Goal: Answer question/provide support

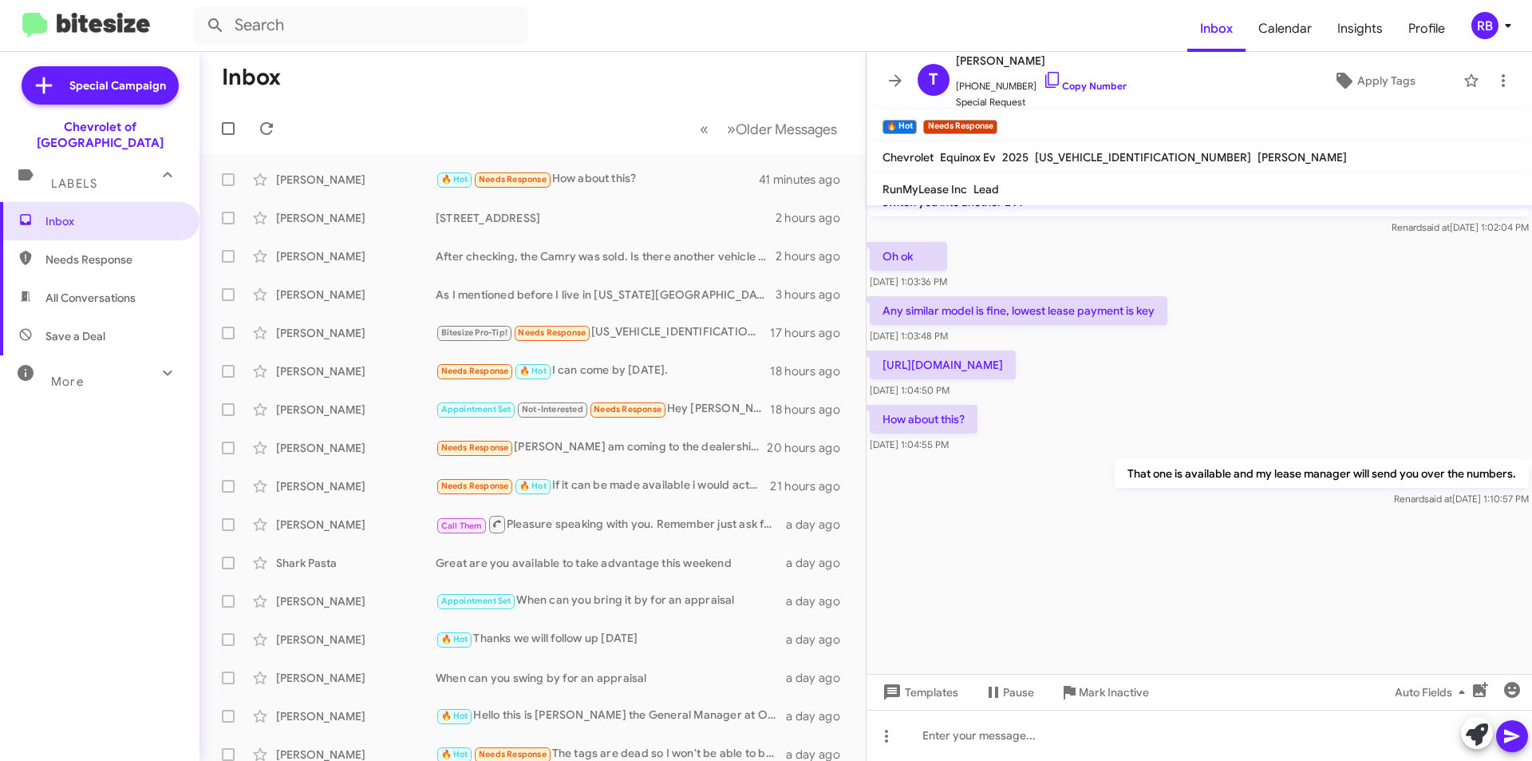
click at [68, 176] on span "Labels" at bounding box center [74, 183] width 46 height 14
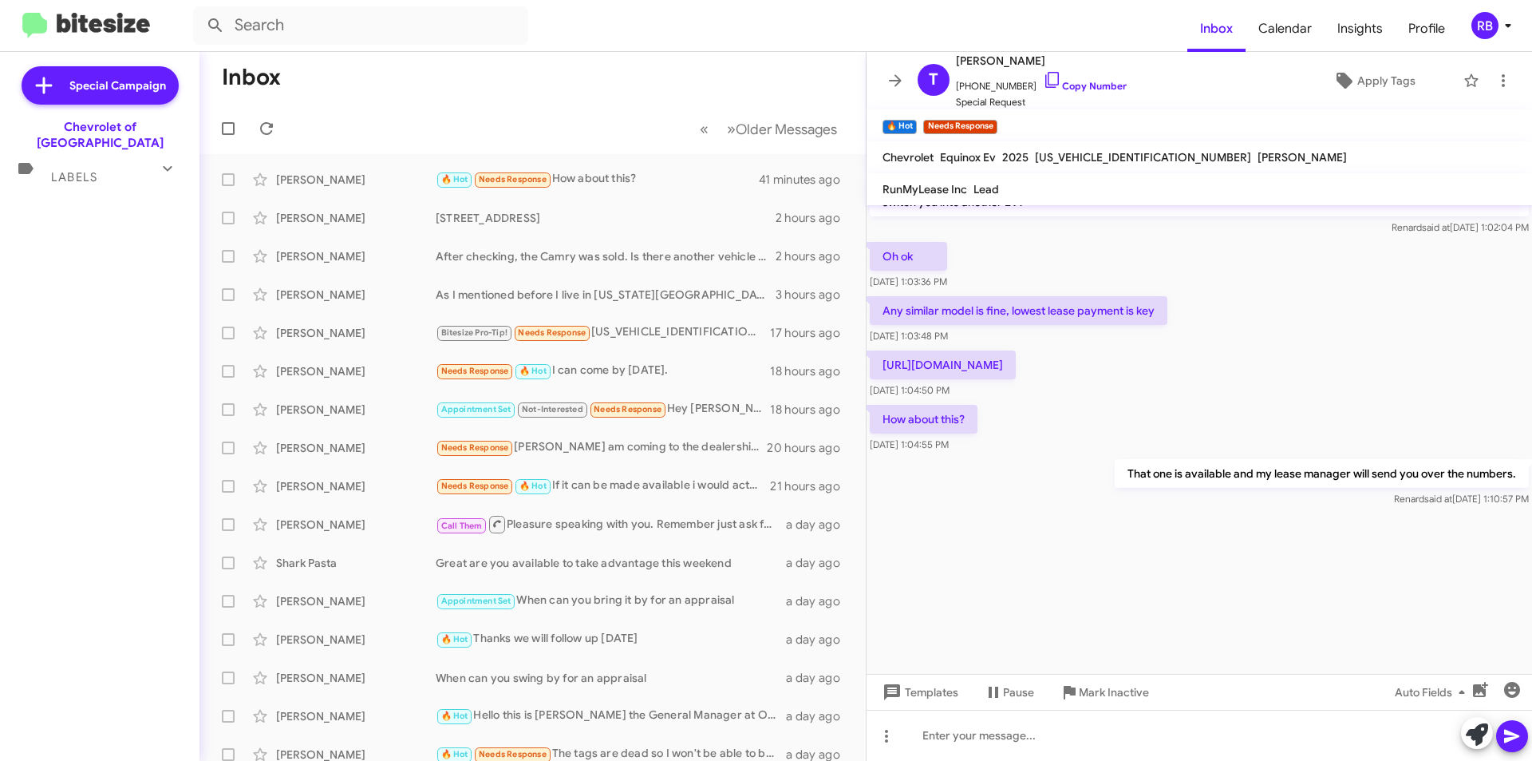
click at [84, 170] on span "Labels" at bounding box center [74, 177] width 46 height 14
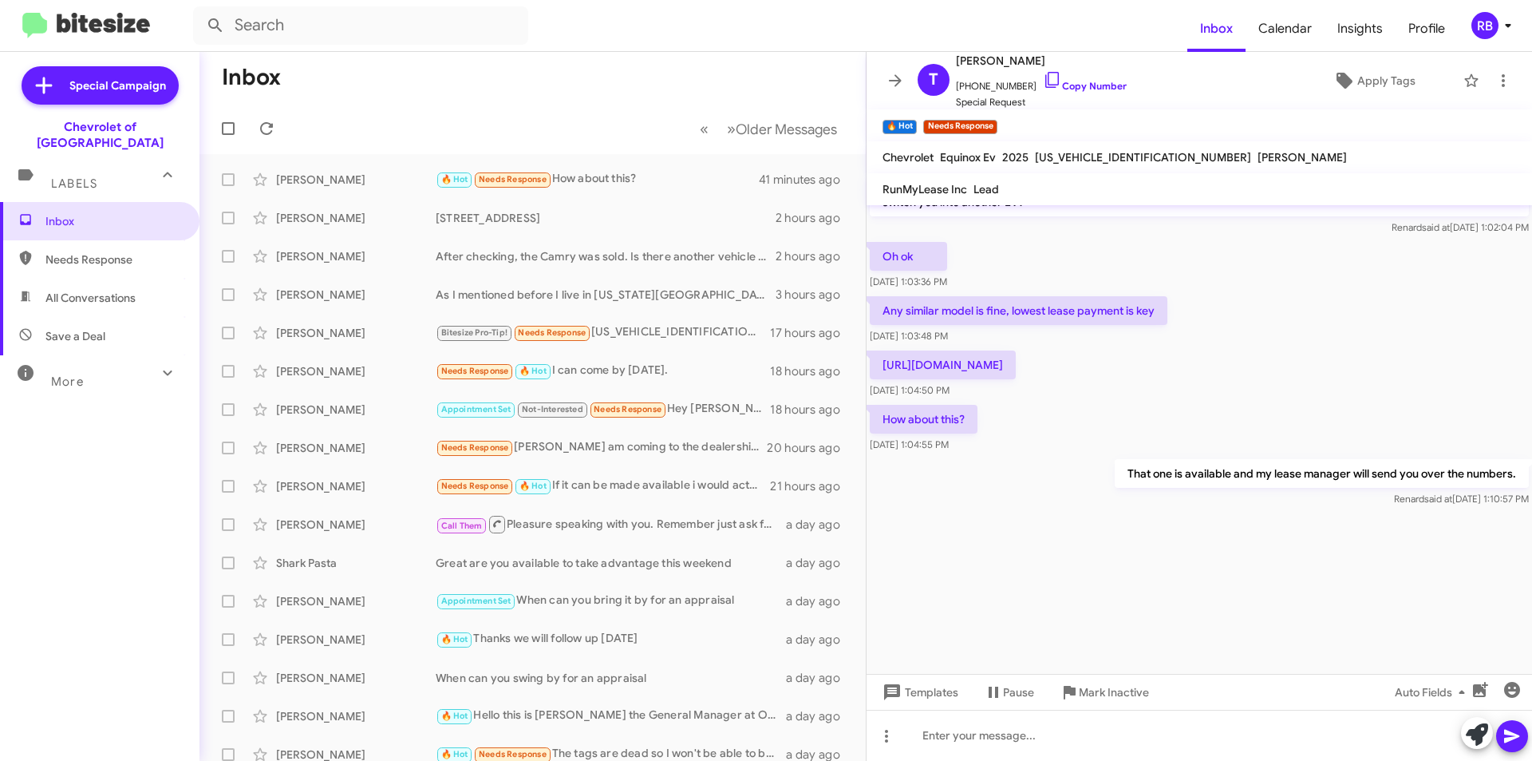
click at [87, 251] on span "Needs Response" at bounding box center [113, 259] width 136 height 16
type input "in:needs-response"
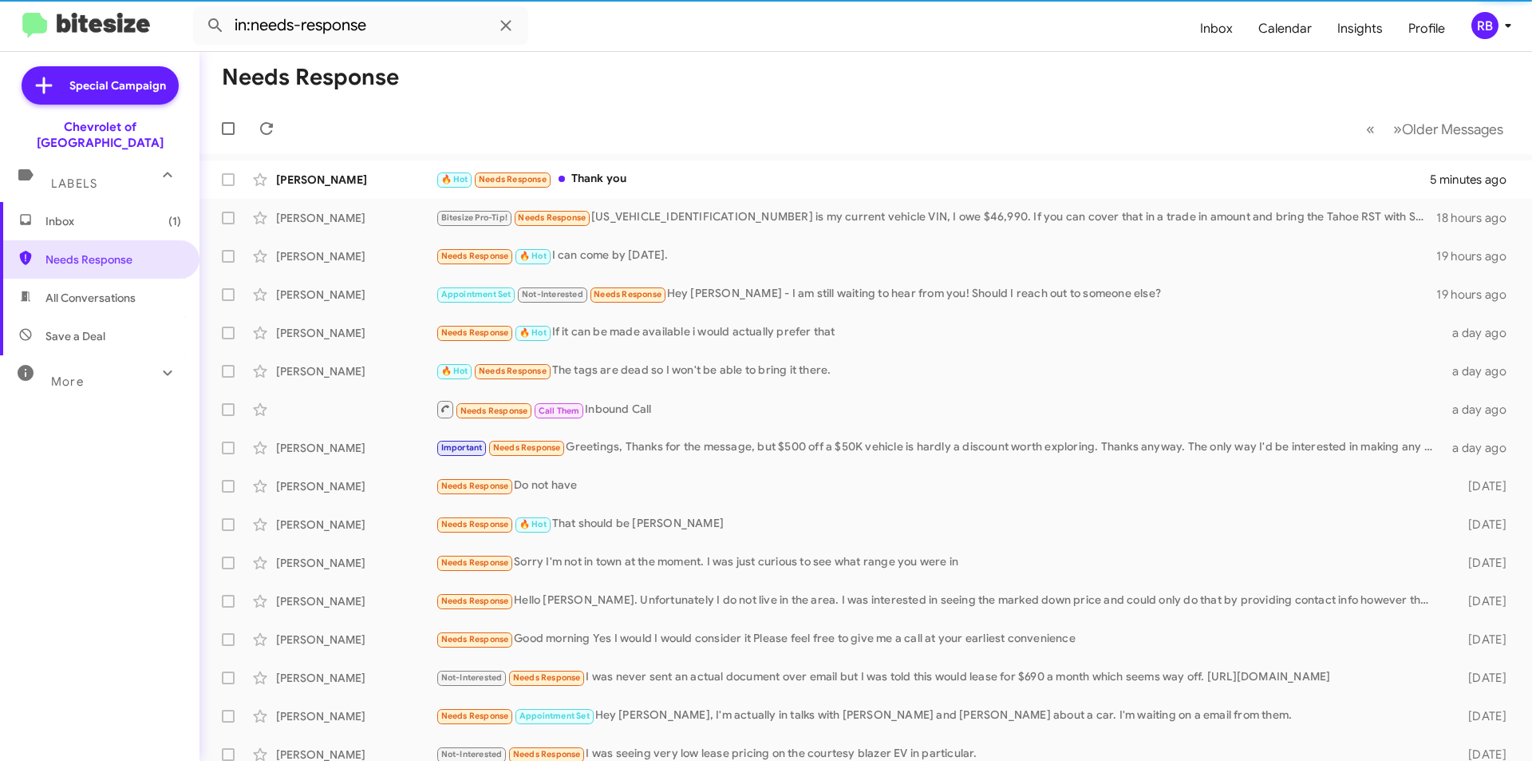
click at [89, 213] on span "Inbox (1)" at bounding box center [113, 221] width 136 height 16
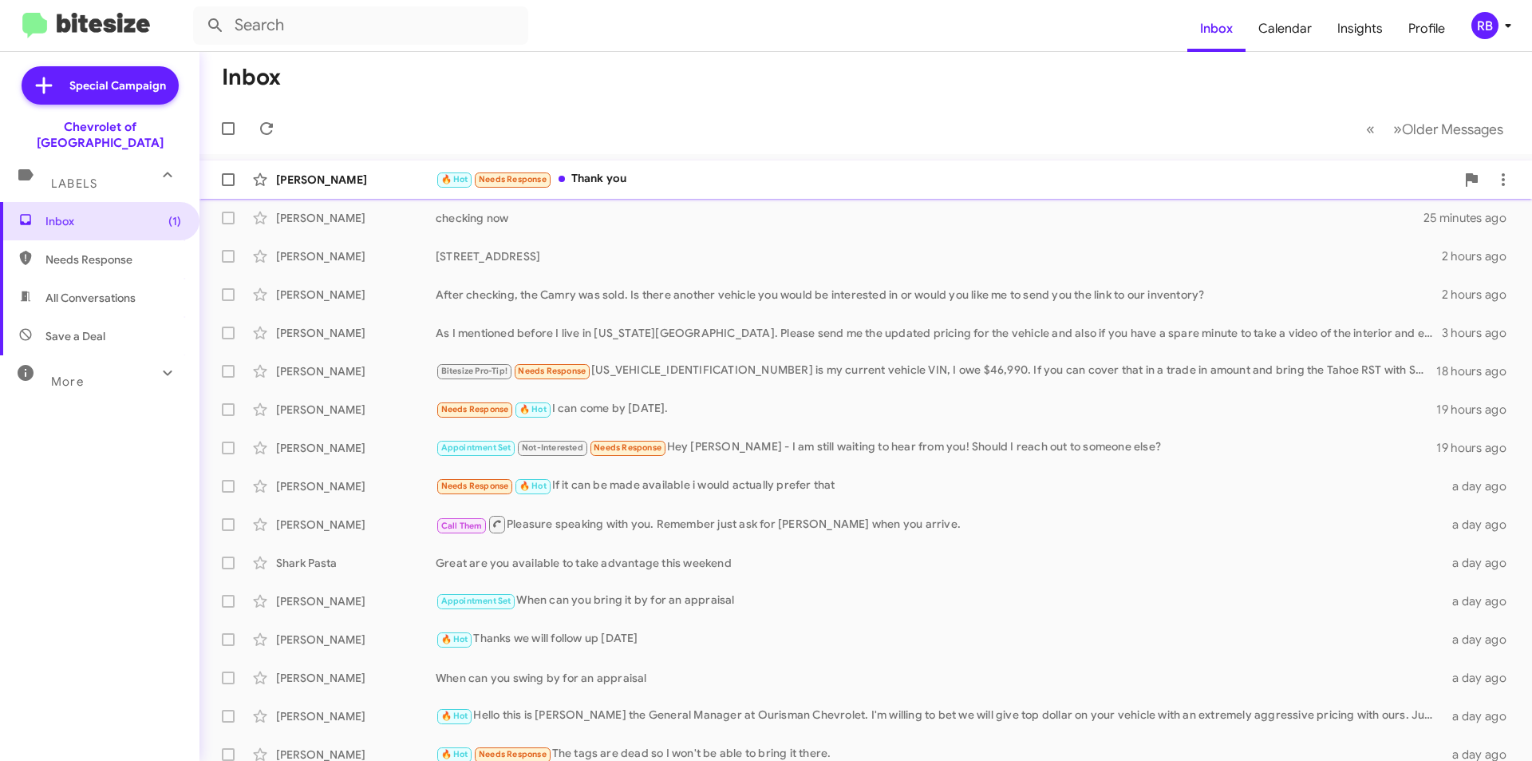
click at [715, 180] on div "🔥 Hot Needs Response Thank you" at bounding box center [946, 179] width 1020 height 18
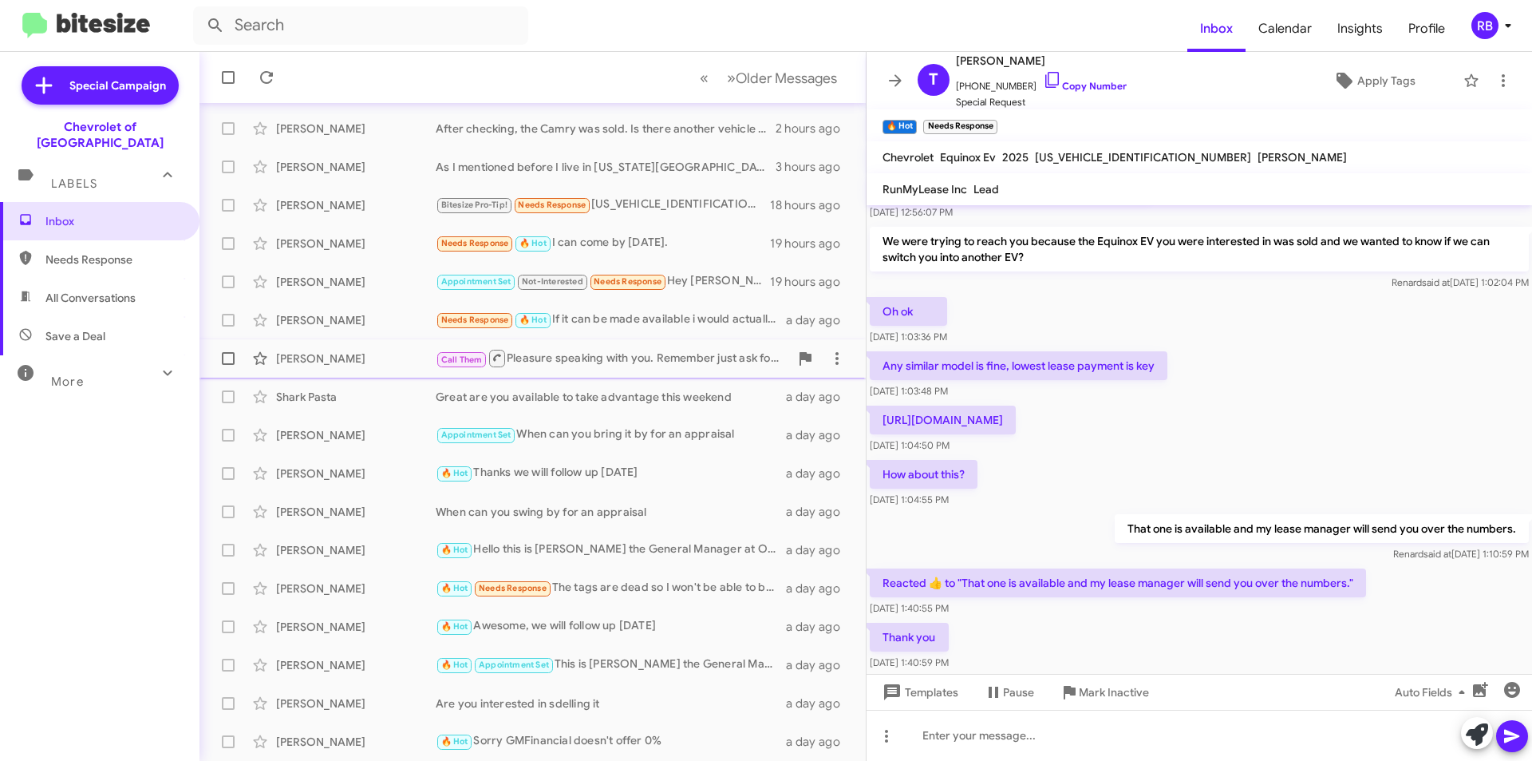
scroll to position [86, 0]
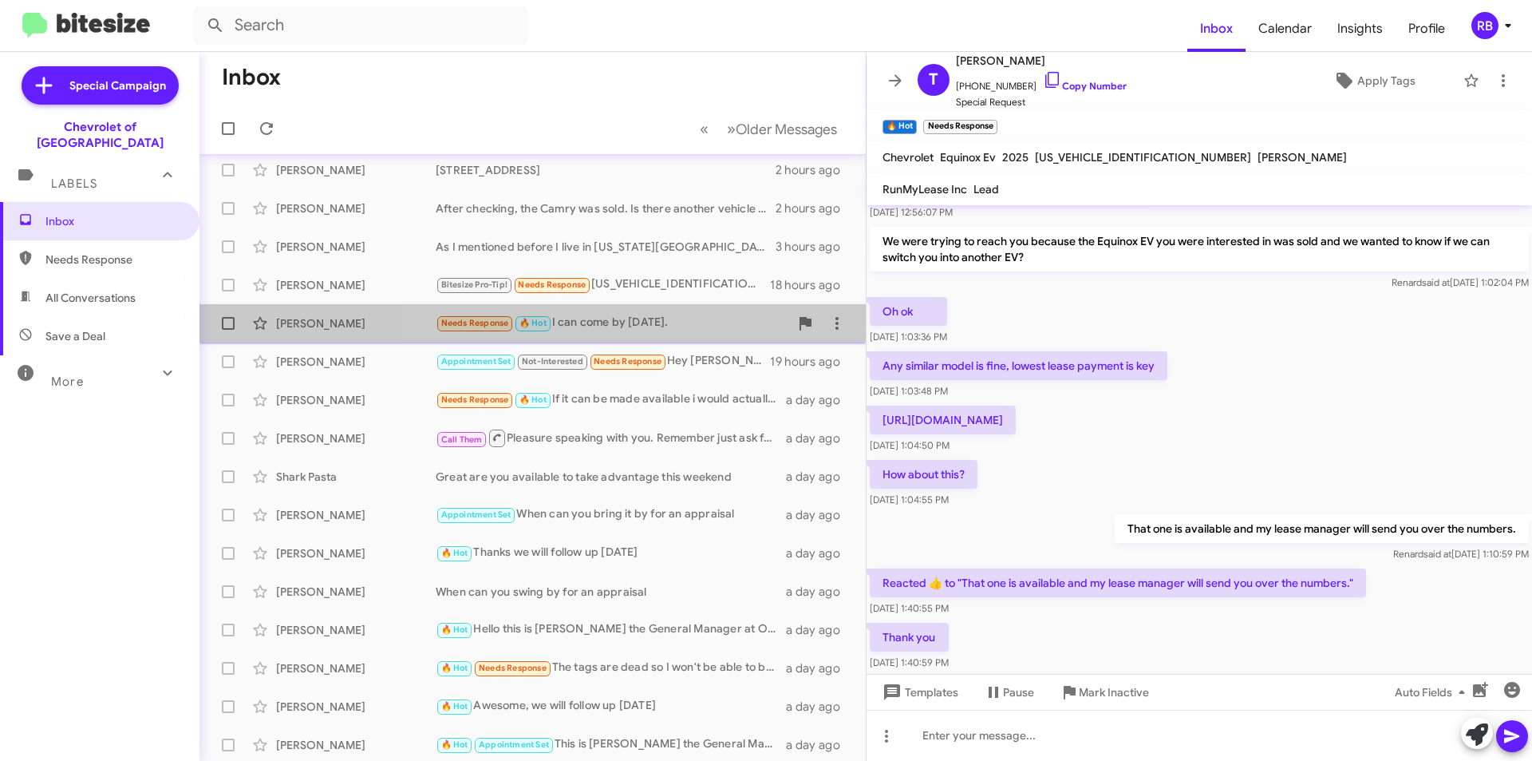
click at [643, 318] on div "Needs Response 🔥 Hot I can come by [DATE]." at bounding box center [613, 323] width 354 height 18
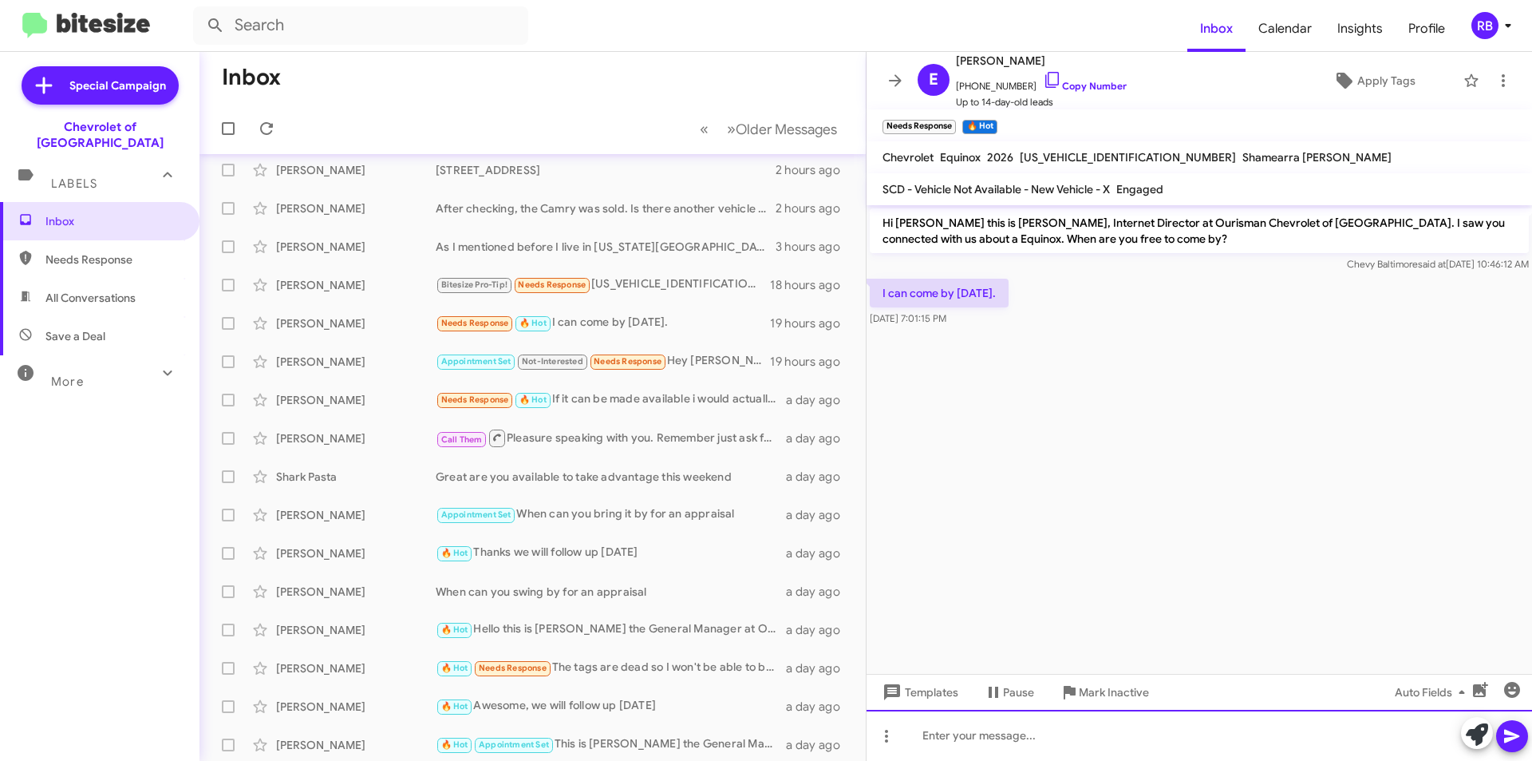
click at [1020, 757] on div at bounding box center [1200, 734] width 666 height 51
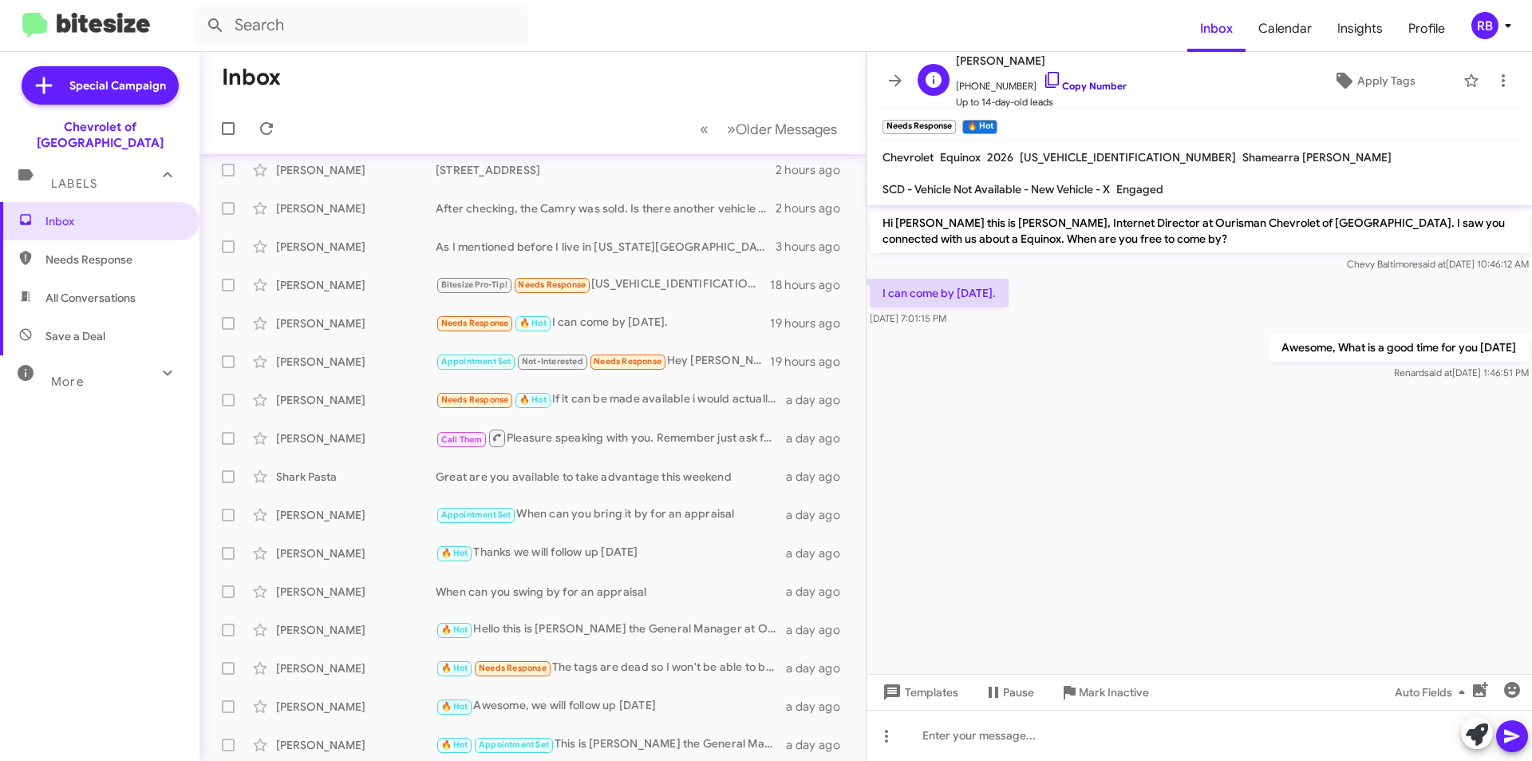
click at [1088, 84] on link "Copy Number" at bounding box center [1085, 86] width 84 height 12
